Goal: Transaction & Acquisition: Obtain resource

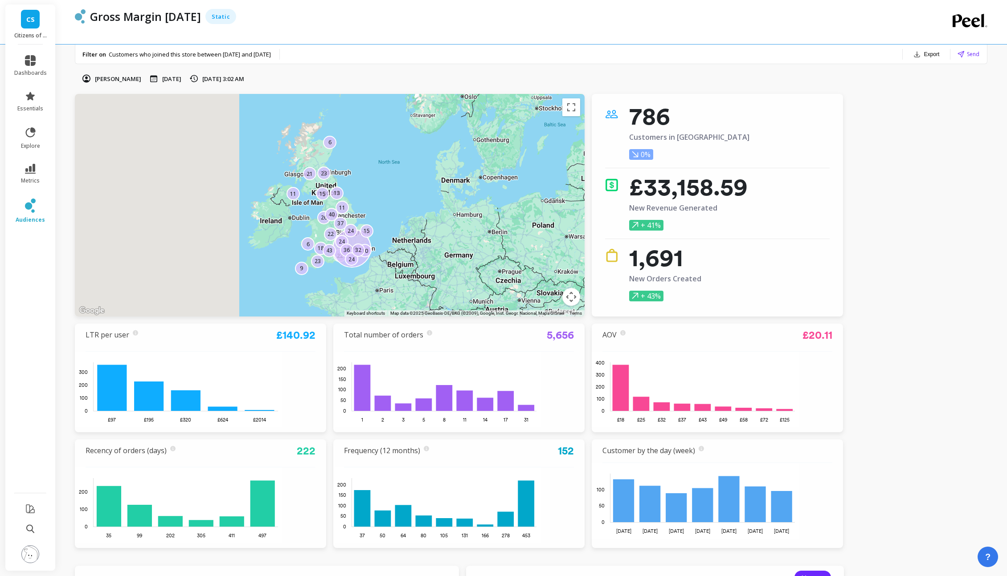
click at [731, 54] on button "Export" at bounding box center [926, 54] width 33 height 12
click at [731, 51] on span "Send" at bounding box center [973, 54] width 12 height 8
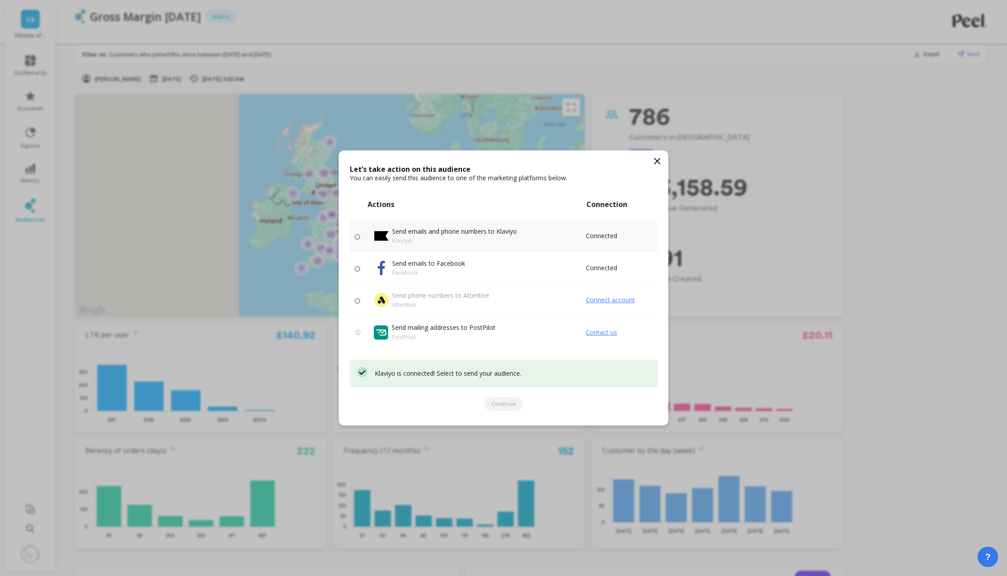
click at [574, 234] on div "Send emails and phone numbers to [PERSON_NAME]" at bounding box center [479, 236] width 211 height 18
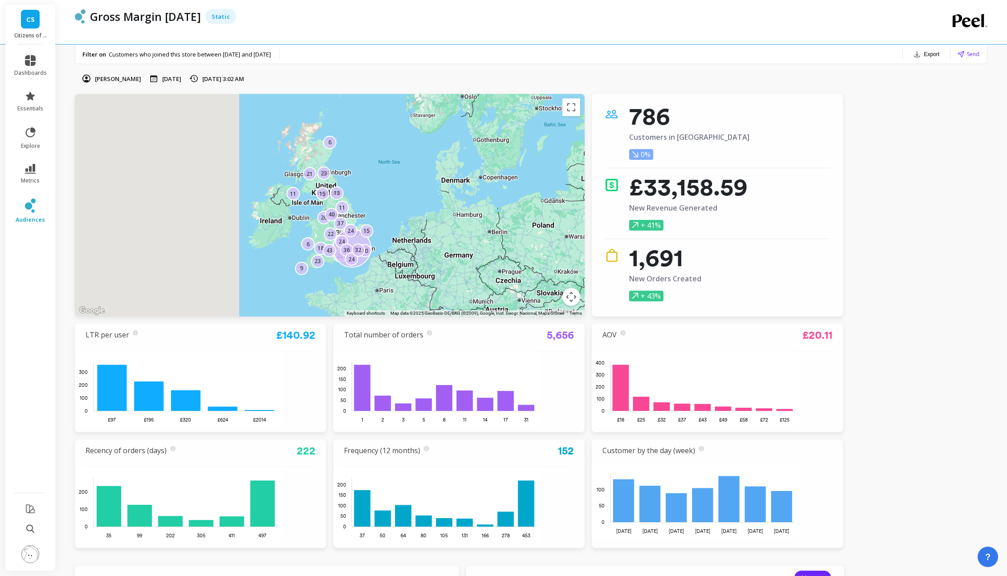
click at [731, 51] on span "Send" at bounding box center [973, 54] width 12 height 8
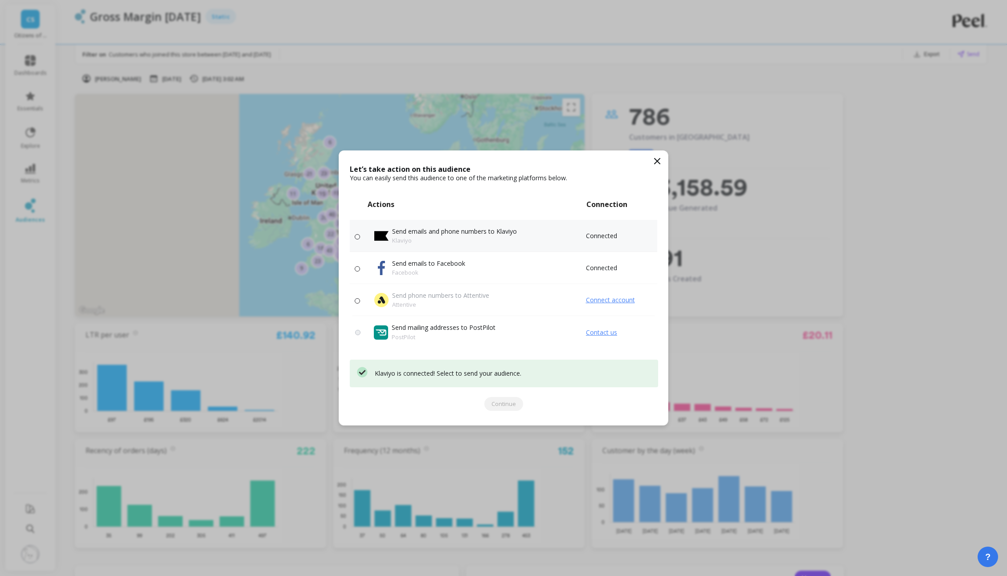
click at [471, 236] on p "Klaviyo" at bounding box center [454, 240] width 125 height 9
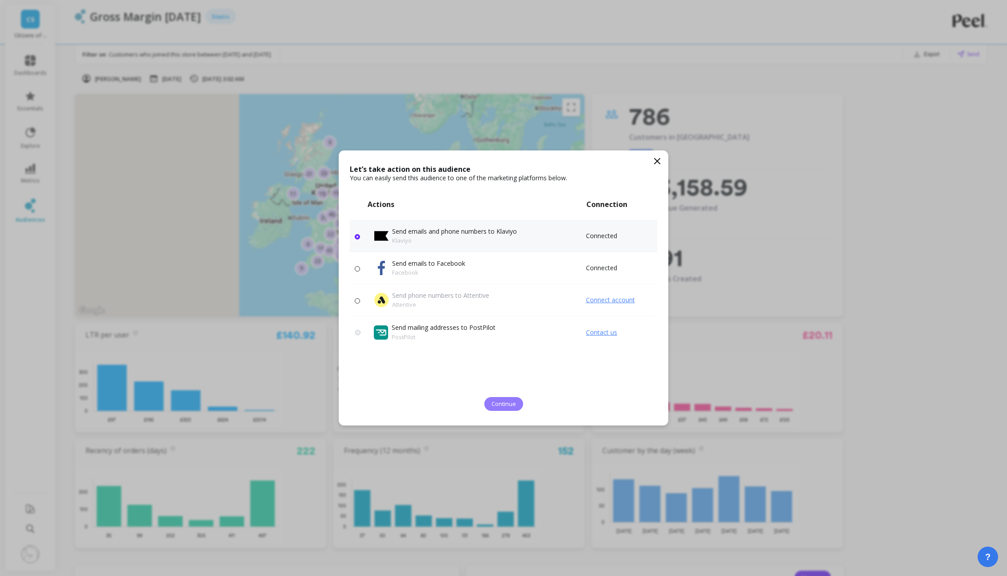
click at [506, 402] on span "Continue" at bounding box center [503, 404] width 25 height 8
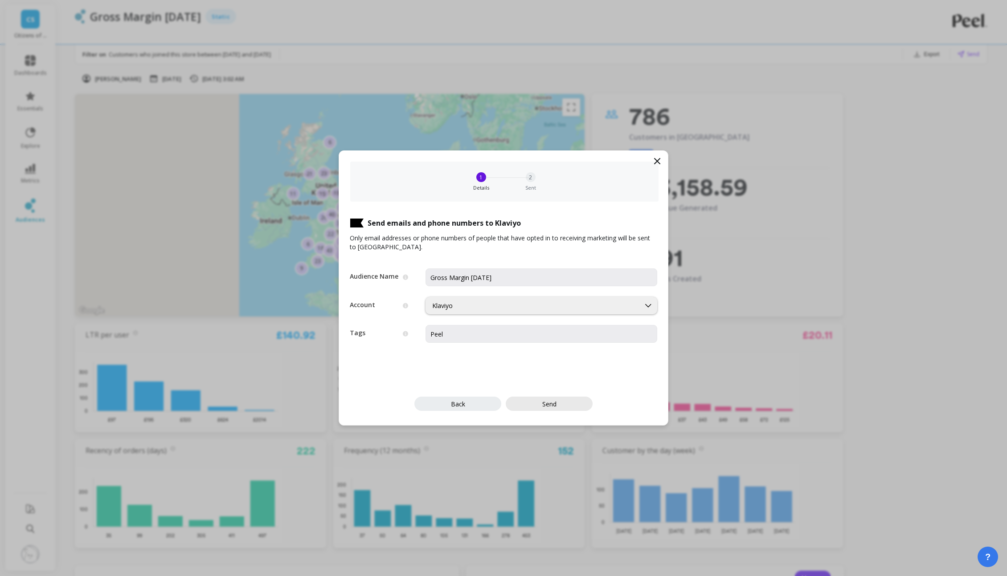
click at [559, 406] on button "Send" at bounding box center [549, 404] width 87 height 14
